Goal: Task Accomplishment & Management: Manage account settings

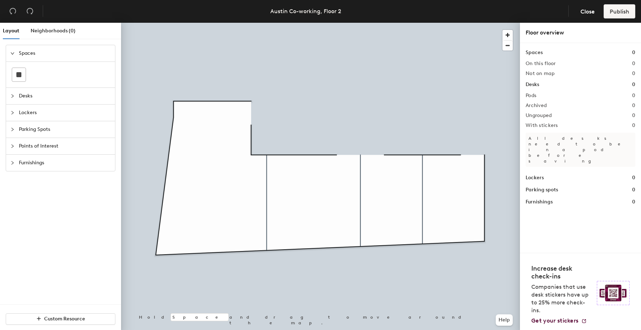
click at [459, 198] on div "Layout Neighborhoods (0) Spaces Desks Lockers Parking Spots Points of Interest …" at bounding box center [320, 178] width 641 height 311
click at [24, 74] on div at bounding box center [19, 75] width 14 height 14
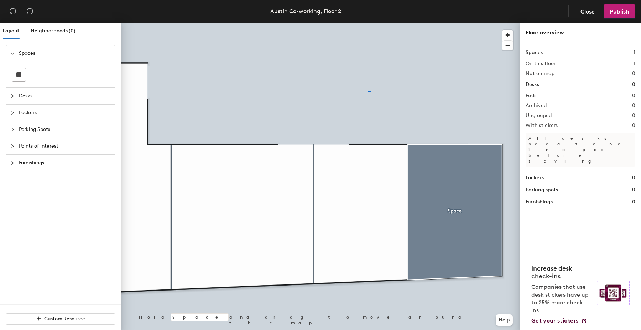
click at [368, 23] on div at bounding box center [320, 23] width 399 height 0
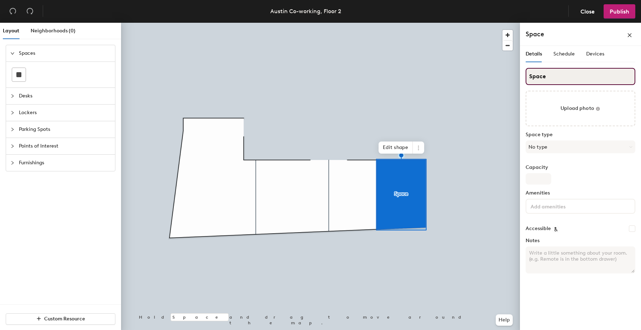
click at [538, 79] on input "Space" at bounding box center [581, 76] width 110 height 17
click at [547, 75] on input "Austin meeting room" at bounding box center [581, 76] width 110 height 17
click at [574, 77] on input "Austin Meeting room" at bounding box center [581, 76] width 110 height 17
type input "[GEOGRAPHIC_DATA]"
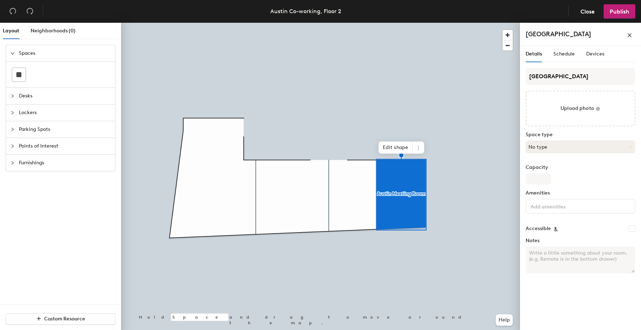
click at [551, 148] on button "No type" at bounding box center [581, 147] width 110 height 13
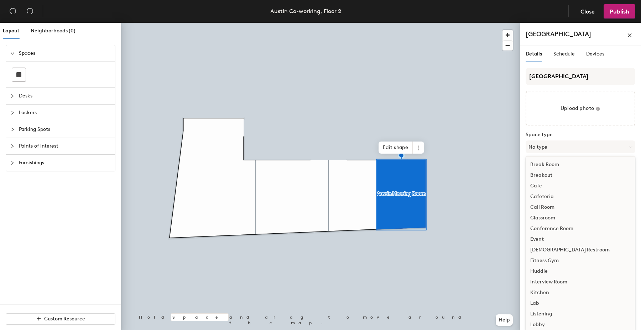
click at [566, 230] on div "Conference Room" at bounding box center [580, 229] width 109 height 11
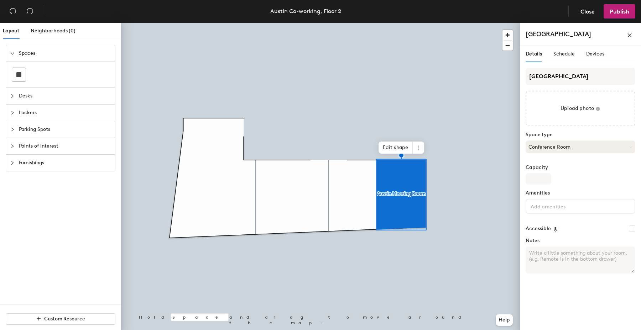
click at [566, 148] on button "Conference Room" at bounding box center [581, 147] width 110 height 13
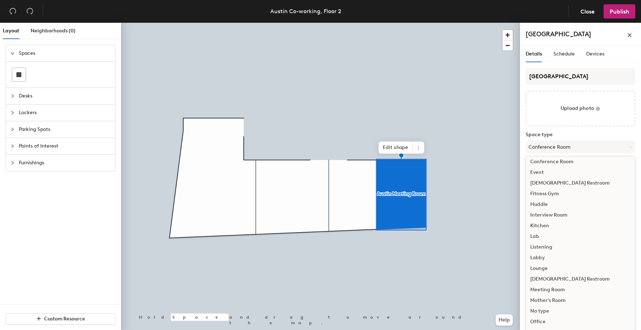
scroll to position [67, 0]
click at [549, 290] on div "Meeting Room" at bounding box center [580, 290] width 109 height 11
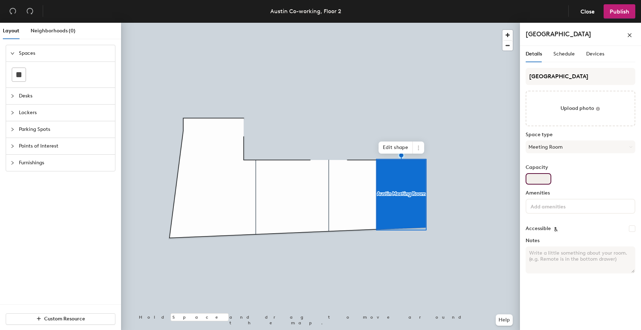
click at [543, 178] on input "Capacity" at bounding box center [539, 178] width 26 height 11
type input "4"
click at [562, 204] on input at bounding box center [561, 206] width 64 height 9
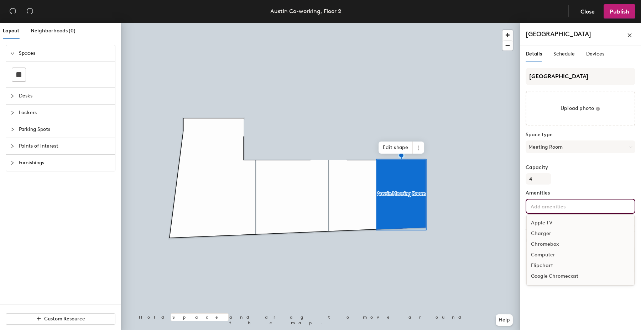
click at [559, 245] on div "Chromebox" at bounding box center [581, 244] width 108 height 11
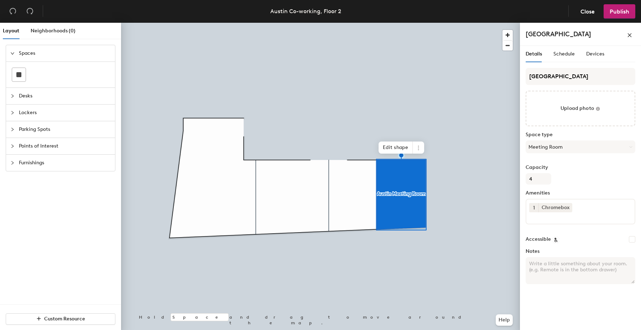
click at [555, 311] on div "Details Schedule Devices Austin Meeting Room Upload photo Space type Meeting Ro…" at bounding box center [580, 189] width 121 height 287
click at [415, 23] on div at bounding box center [320, 23] width 399 height 0
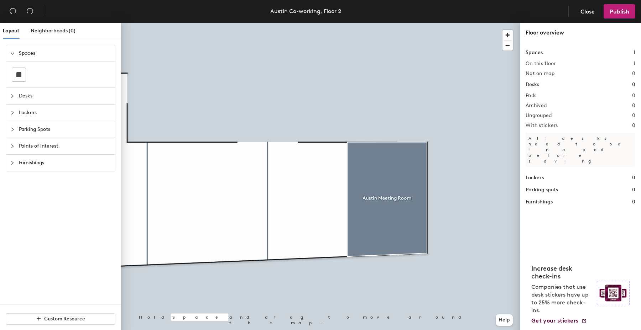
click at [29, 165] on span "Furnishings" at bounding box center [65, 163] width 92 height 16
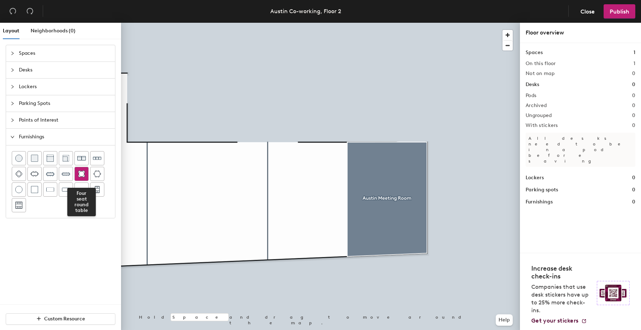
click at [82, 173] on img at bounding box center [81, 174] width 7 height 7
click at [492, 23] on div at bounding box center [320, 23] width 399 height 0
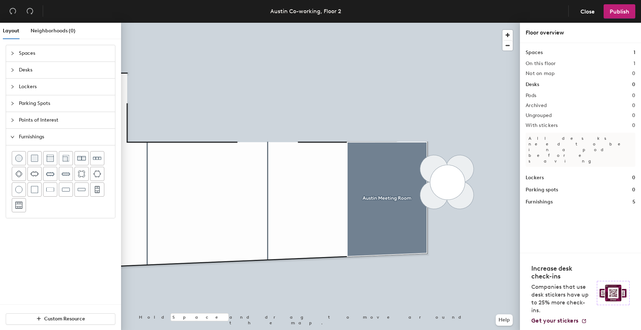
click at [465, 23] on div at bounding box center [320, 23] width 399 height 0
click at [463, 23] on div at bounding box center [320, 23] width 399 height 0
click at [432, 23] on div at bounding box center [320, 23] width 399 height 0
click at [462, 23] on div at bounding box center [320, 23] width 399 height 0
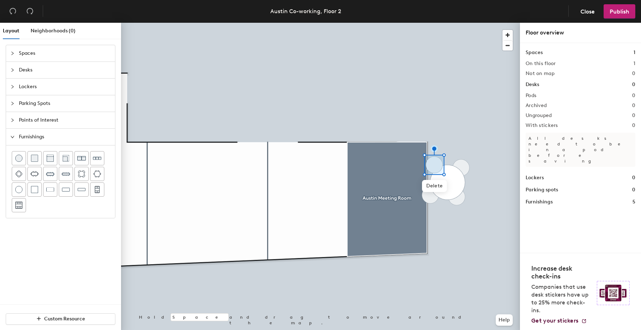
click at [484, 23] on div at bounding box center [320, 23] width 399 height 0
click at [463, 23] on div at bounding box center [320, 23] width 399 height 0
click at [433, 23] on div at bounding box center [320, 23] width 399 height 0
click at [463, 23] on div at bounding box center [320, 23] width 399 height 0
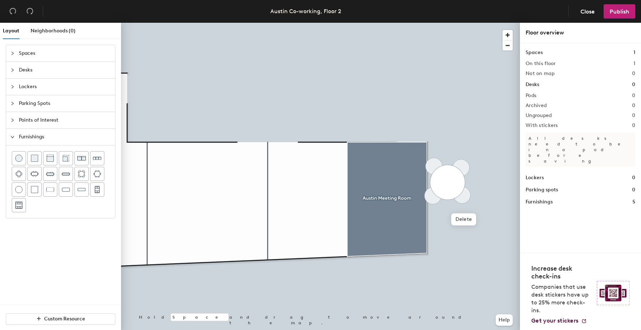
click at [460, 23] on div at bounding box center [320, 23] width 399 height 0
click at [480, 23] on div at bounding box center [320, 23] width 399 height 0
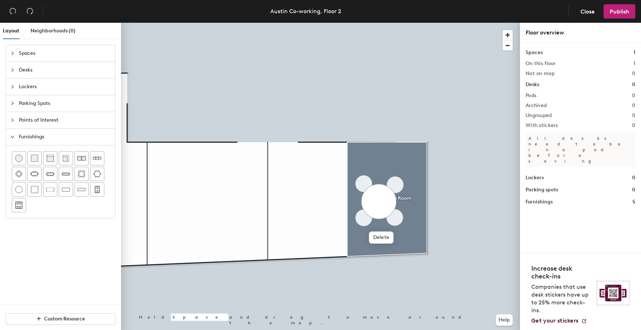
click at [484, 23] on div at bounding box center [320, 23] width 399 height 0
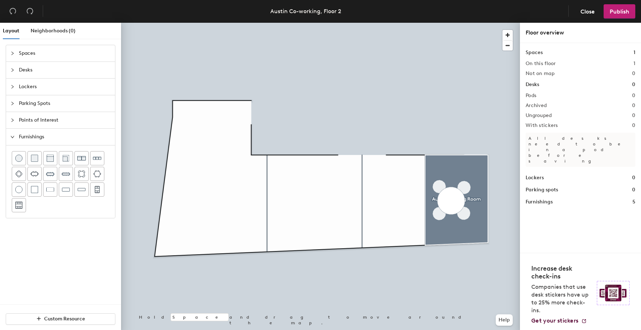
click at [30, 69] on span "Desks" at bounding box center [65, 70] width 92 height 16
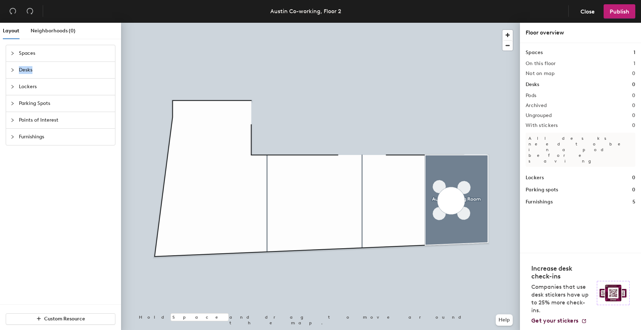
click at [27, 69] on span "Desks" at bounding box center [65, 70] width 92 height 16
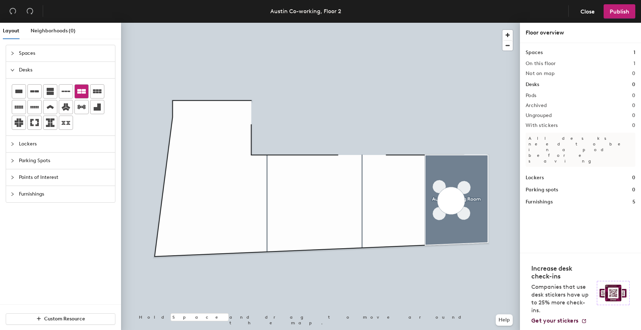
drag, startPoint x: 68, startPoint y: 92, endPoint x: 77, endPoint y: 98, distance: 11.1
click at [68, 92] on icon at bounding box center [66, 91] width 9 height 9
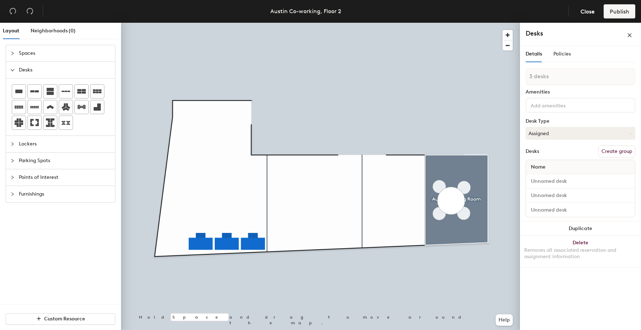
click at [298, 23] on div at bounding box center [320, 23] width 399 height 0
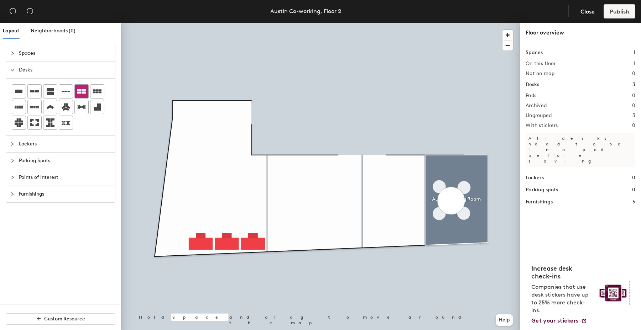
click at [81, 90] on icon at bounding box center [81, 91] width 9 height 5
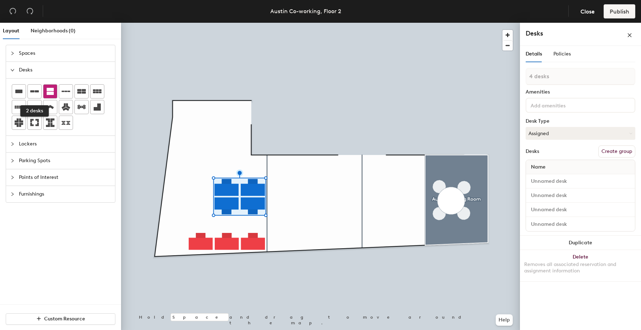
drag, startPoint x: 36, startPoint y: 90, endPoint x: 51, endPoint y: 93, distance: 15.3
click at [36, 90] on icon at bounding box center [34, 91] width 9 height 9
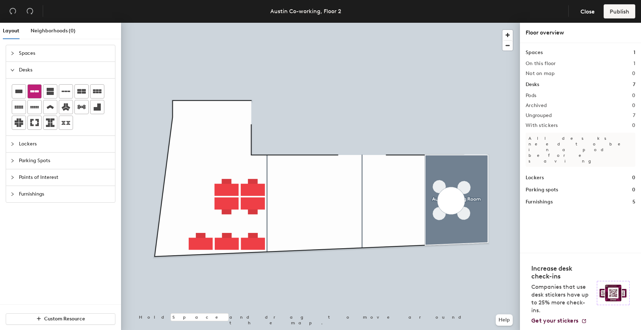
click at [35, 92] on icon at bounding box center [34, 91] width 9 height 2
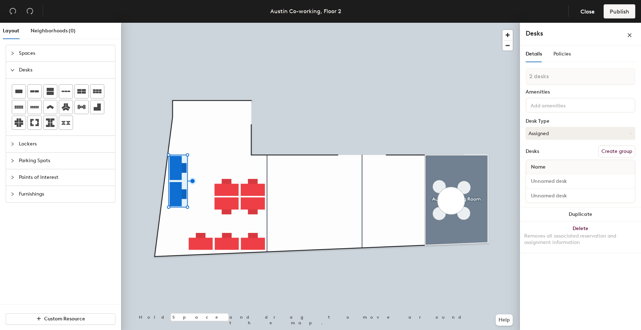
click at [201, 23] on div at bounding box center [320, 23] width 399 height 0
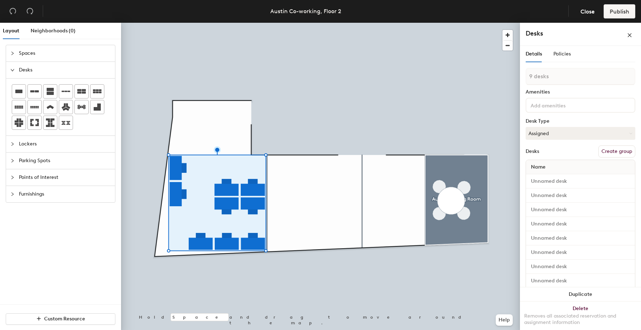
click at [609, 150] on button "Create group" at bounding box center [616, 152] width 37 height 12
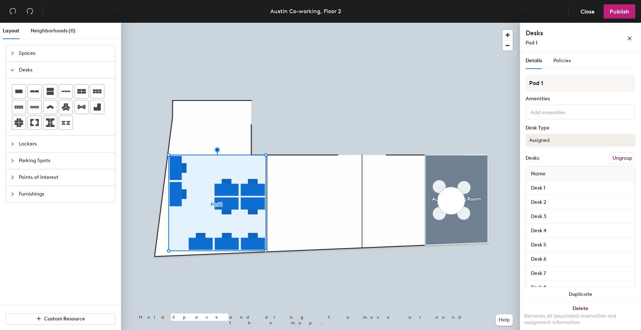
click at [558, 142] on button "Assigned" at bounding box center [581, 140] width 110 height 13
drag, startPoint x: 544, startPoint y: 182, endPoint x: 546, endPoint y: 137, distance: 44.2
click at [544, 182] on div "Hoteled" at bounding box center [561, 183] width 71 height 11
click at [542, 83] on input "Pod 1" at bounding box center [581, 83] width 110 height 17
click at [514, 82] on div "Layout Neighborhoods (0) Spaces Desks Lockers Parking Spots Points of Interest …" at bounding box center [320, 178] width 641 height 311
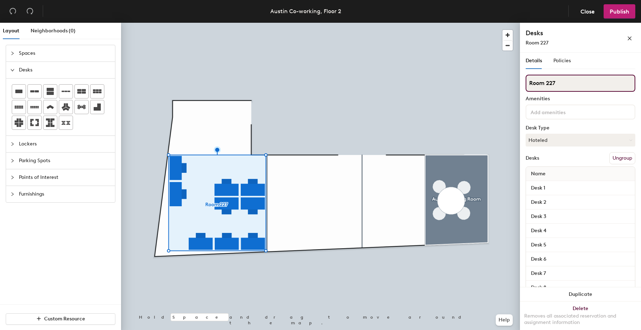
type input "Room 227"
drag, startPoint x: 549, startPoint y: 82, endPoint x: 522, endPoint y: 82, distance: 26.7
click at [522, 82] on div "Details Policies Room 227 Amenities Desk Type Hoteled Desks Ungroup Name Desk 1…" at bounding box center [580, 193] width 121 height 281
type input "Workspace"
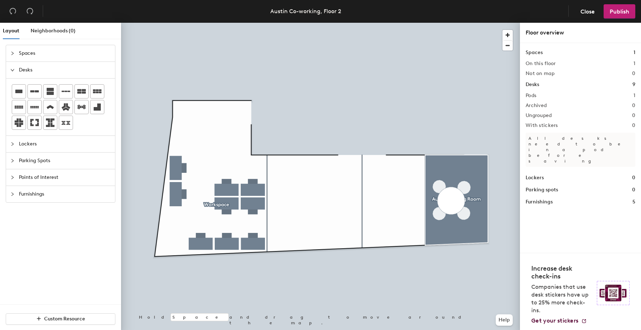
click at [30, 195] on span "Furnishings" at bounding box center [65, 194] width 92 height 16
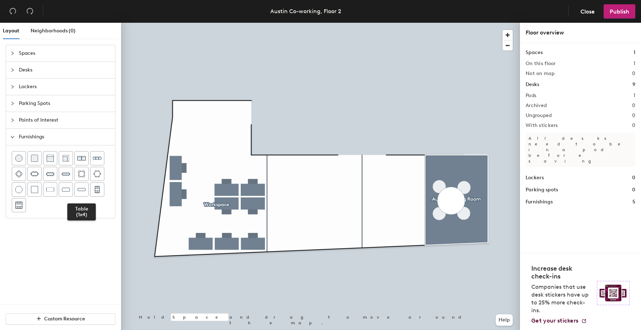
drag, startPoint x: 80, startPoint y: 191, endPoint x: 115, endPoint y: 163, distance: 44.6
click at [80, 191] on img at bounding box center [82, 189] width 8 height 7
click at [32, 121] on span "Points of Interest" at bounding box center [65, 120] width 92 height 16
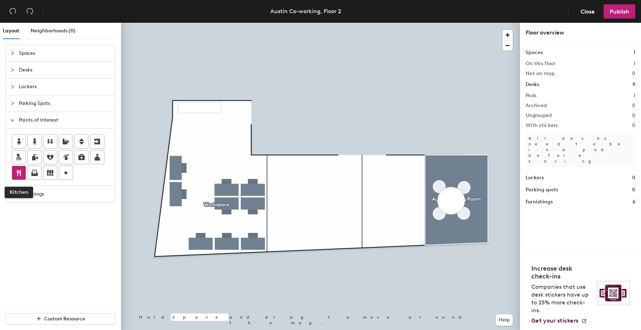
click at [18, 171] on icon at bounding box center [19, 173] width 9 height 9
type input "Coffee corner"
click at [80, 158] on icon at bounding box center [81, 157] width 6 height 6
click at [203, 135] on span "Done" at bounding box center [202, 133] width 21 height 12
click at [244, 23] on div at bounding box center [320, 23] width 399 height 0
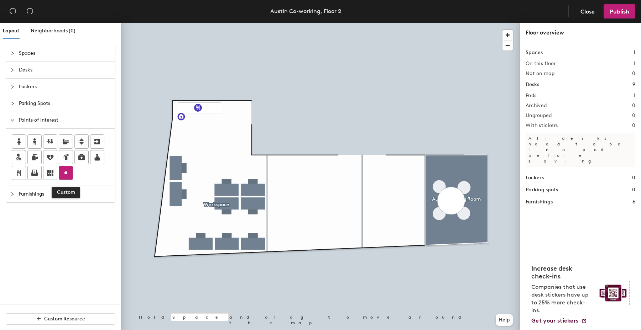
click at [65, 173] on circle at bounding box center [65, 173] width 3 height 3
type input "227"
drag, startPoint x: 67, startPoint y: 171, endPoint x: 117, endPoint y: 158, distance: 51.0
click at [68, 170] on icon at bounding box center [66, 173] width 9 height 9
type input "223"
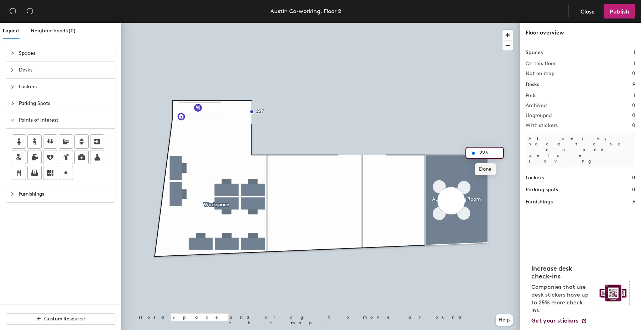
click at [492, 174] on span "Done" at bounding box center [485, 169] width 21 height 12
click at [426, 23] on div at bounding box center [320, 23] width 399 height 0
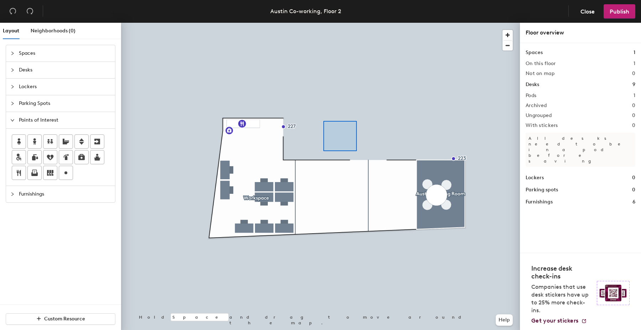
click at [334, 23] on div at bounding box center [320, 23] width 399 height 0
click at [353, 23] on div at bounding box center [320, 23] width 399 height 0
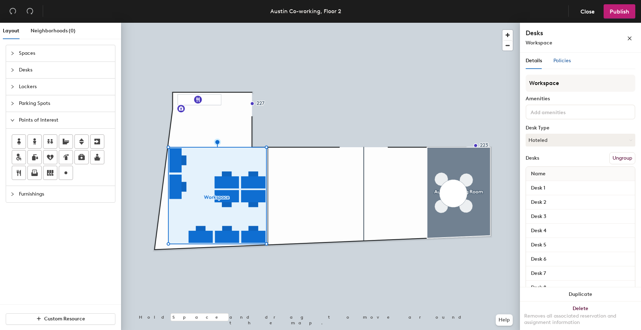
click at [562, 59] on span "Policies" at bounding box center [561, 61] width 17 height 6
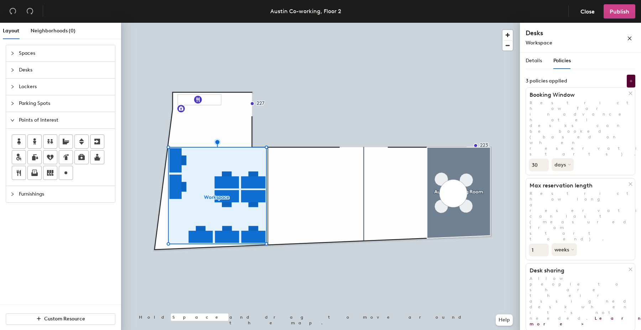
click at [621, 14] on span "Publish" at bounding box center [620, 11] width 20 height 7
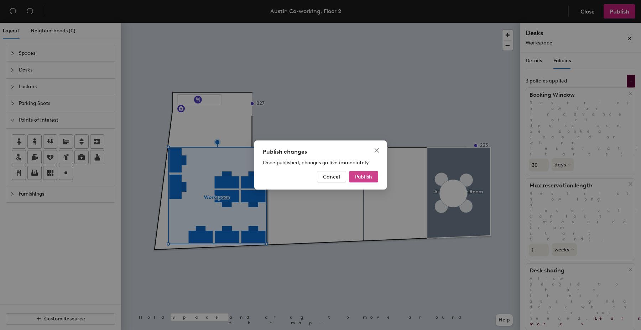
click at [369, 177] on span "Publish" at bounding box center [363, 177] width 17 height 6
